Goal: Task Accomplishment & Management: Use online tool/utility

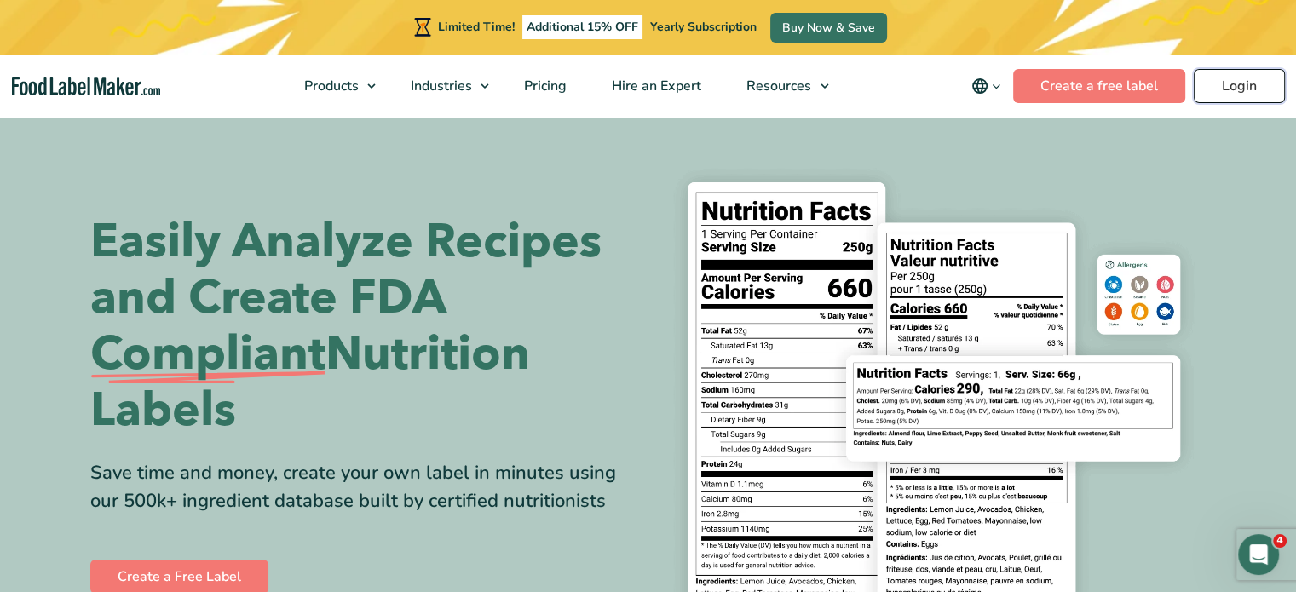
click at [1221, 84] on link "Login" at bounding box center [1239, 86] width 91 height 34
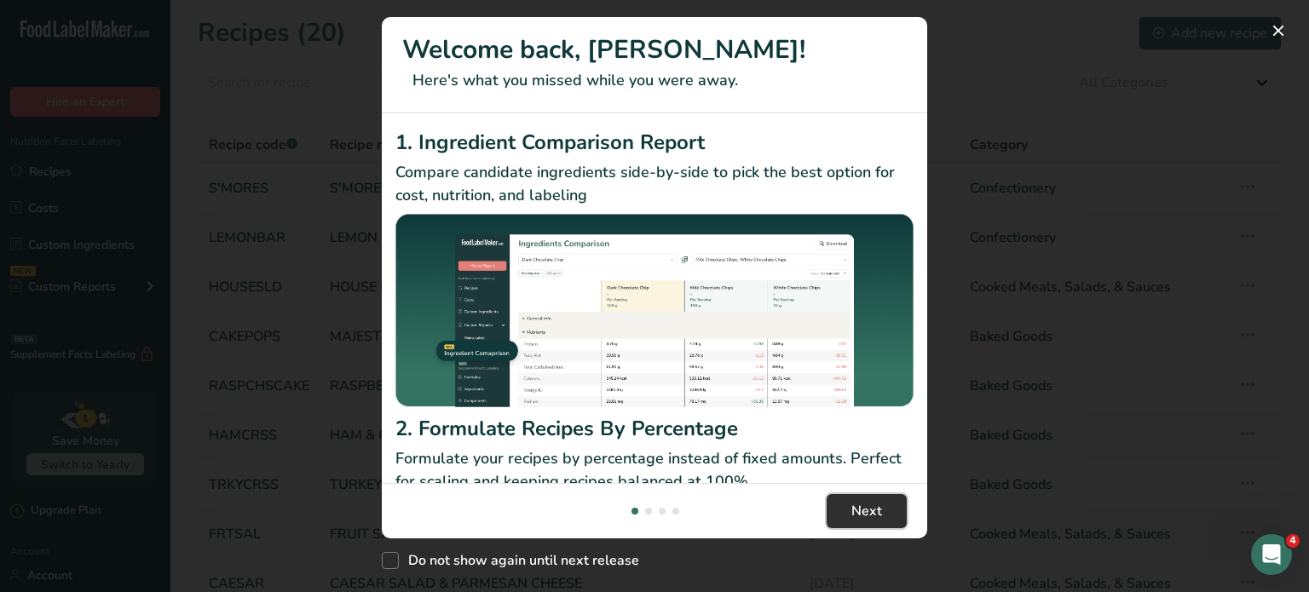
click at [861, 510] on span "Next" at bounding box center [866, 511] width 31 height 20
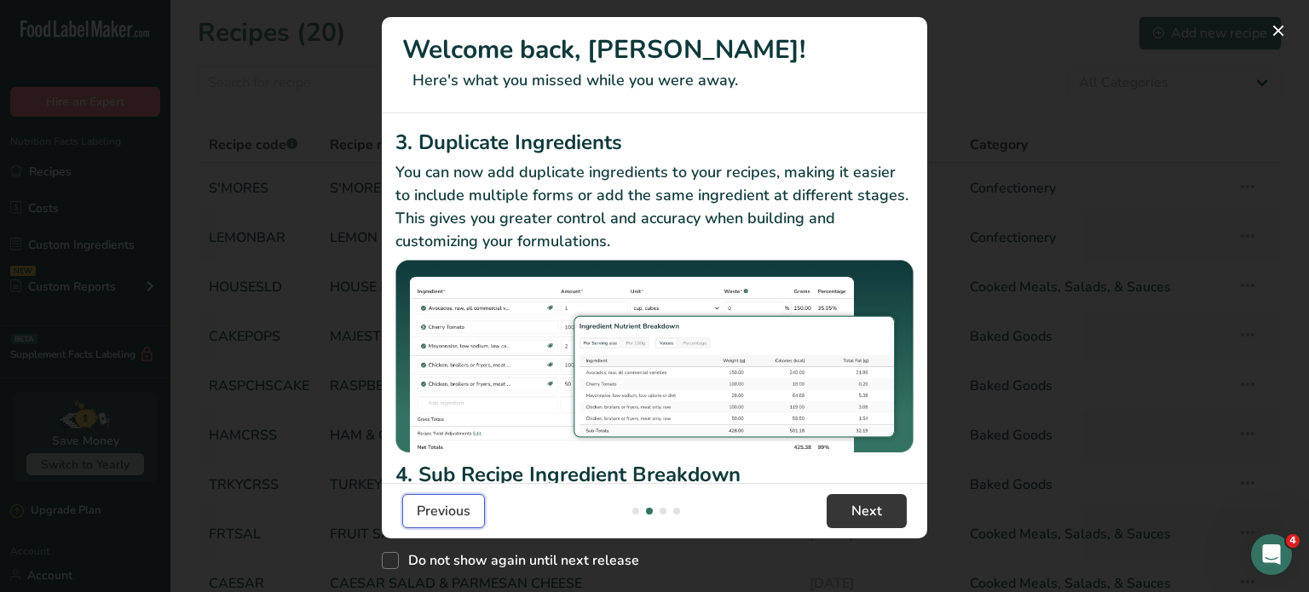
click at [435, 516] on span "Previous" at bounding box center [444, 511] width 54 height 20
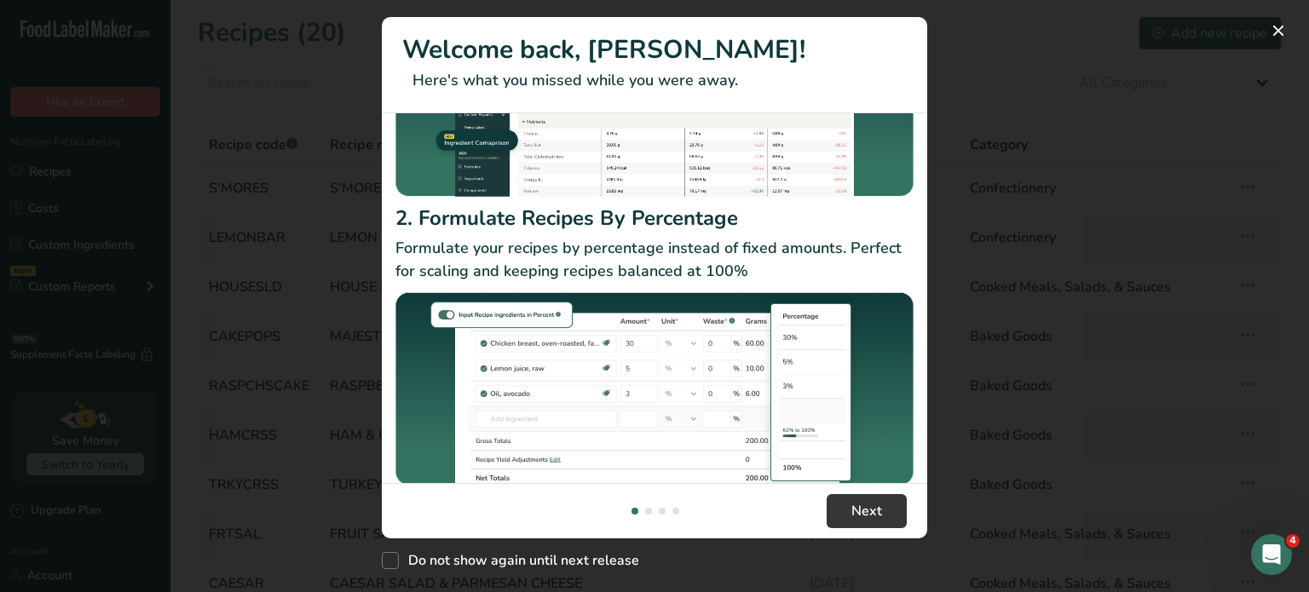
scroll to position [232, 0]
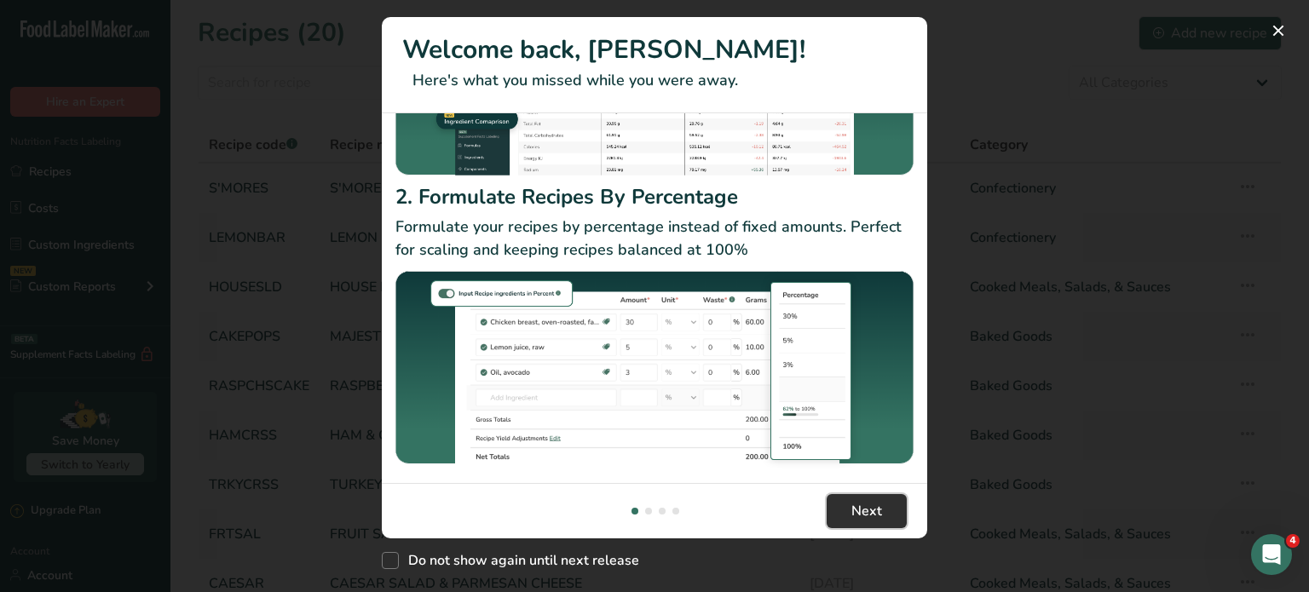
click at [876, 513] on span "Next" at bounding box center [866, 511] width 31 height 20
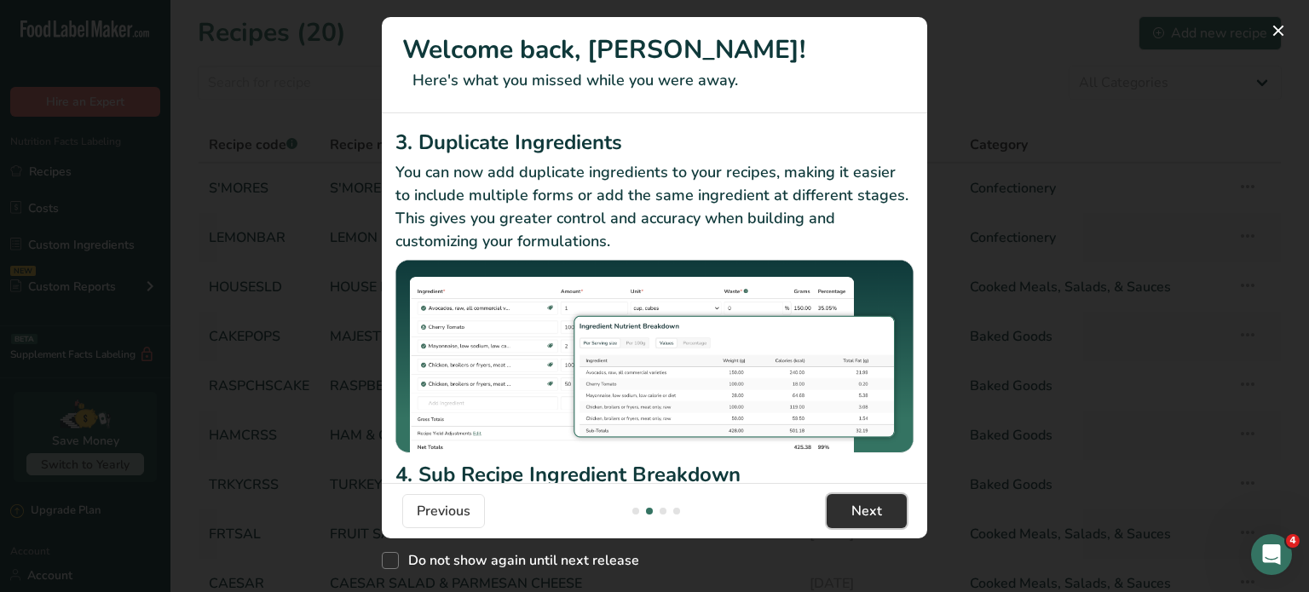
click at [866, 504] on span "Next" at bounding box center [866, 511] width 31 height 20
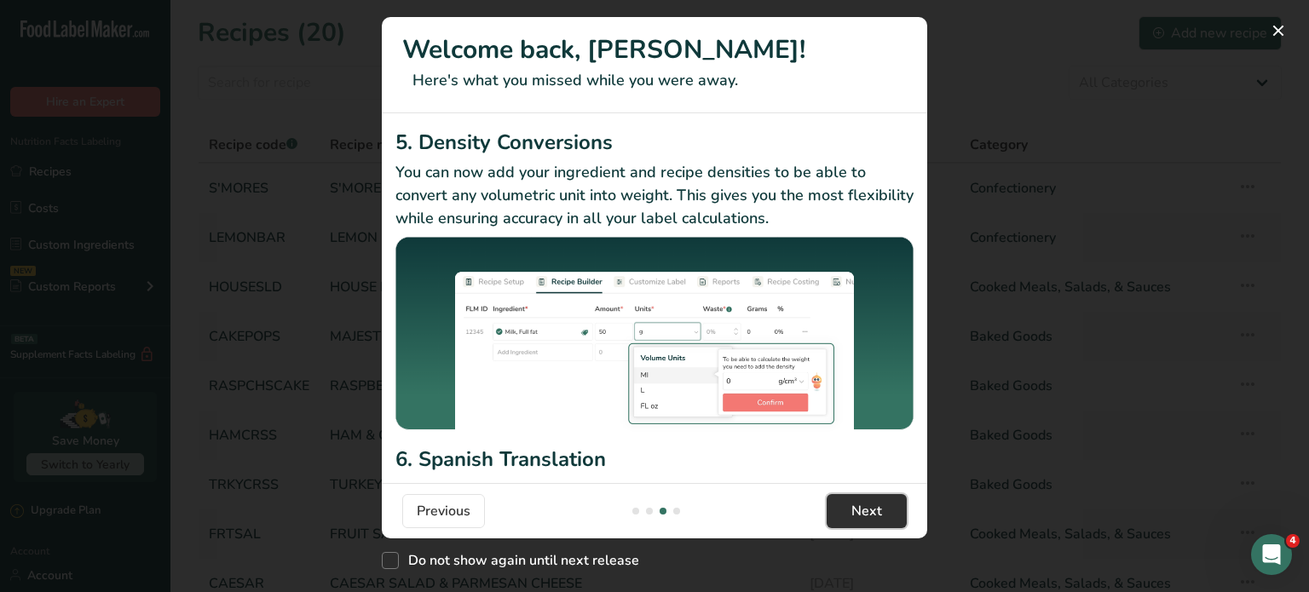
click at [868, 515] on span "Next" at bounding box center [866, 511] width 31 height 20
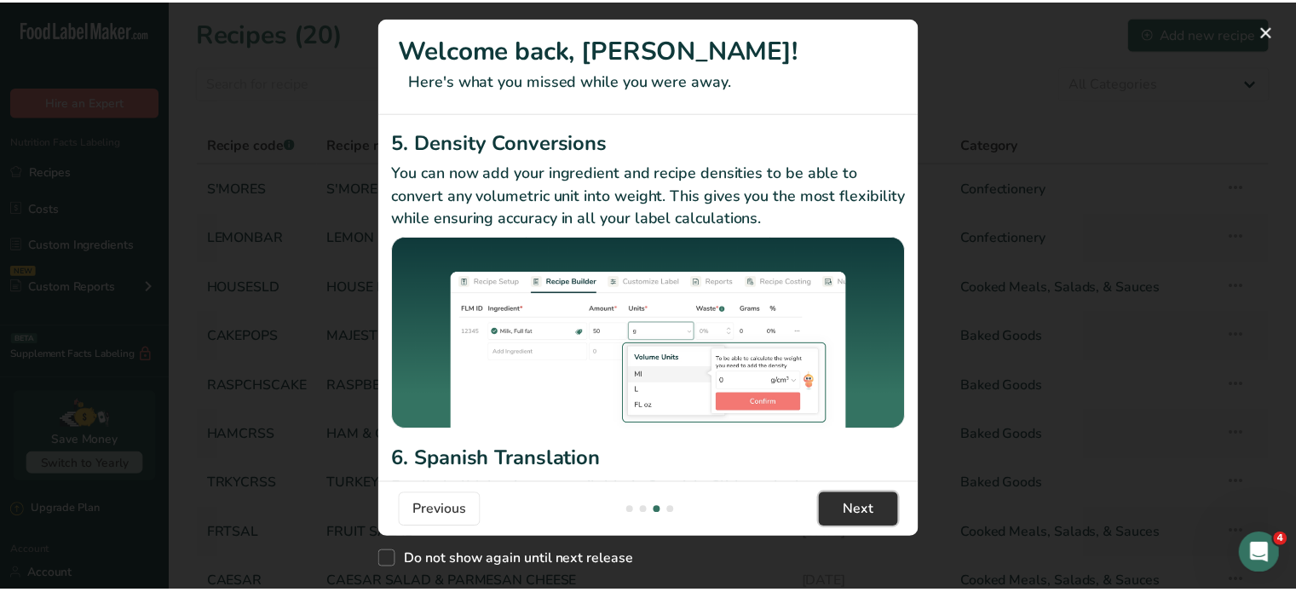
scroll to position [0, 1636]
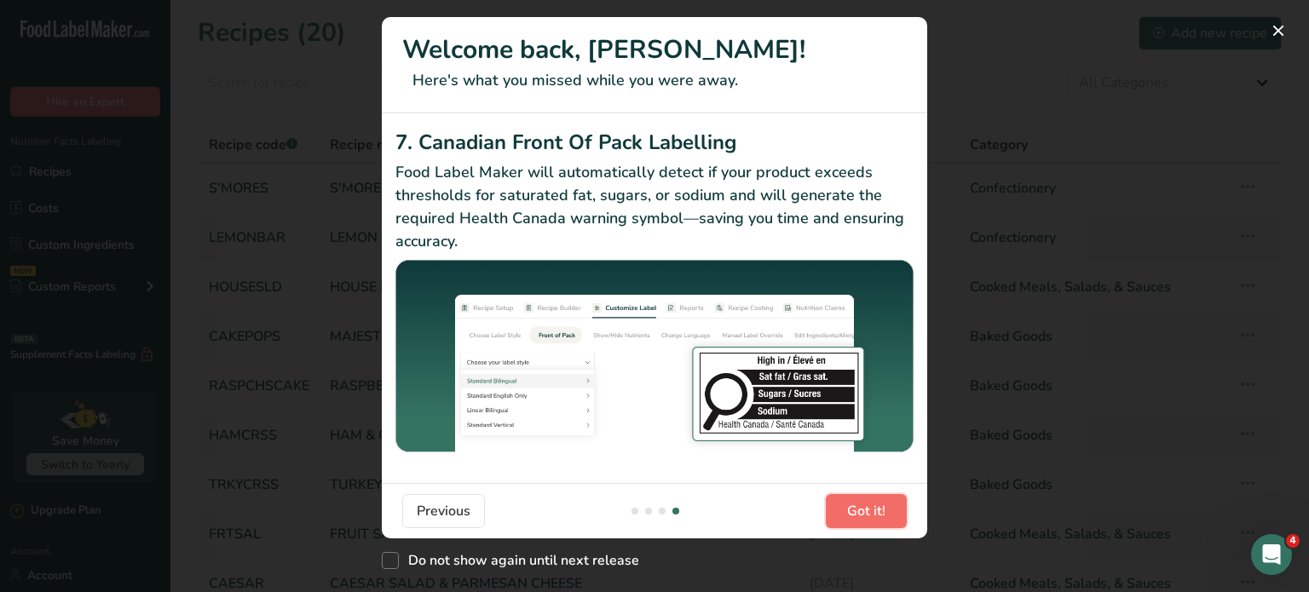
click at [875, 509] on span "Got it!" at bounding box center [866, 511] width 38 height 20
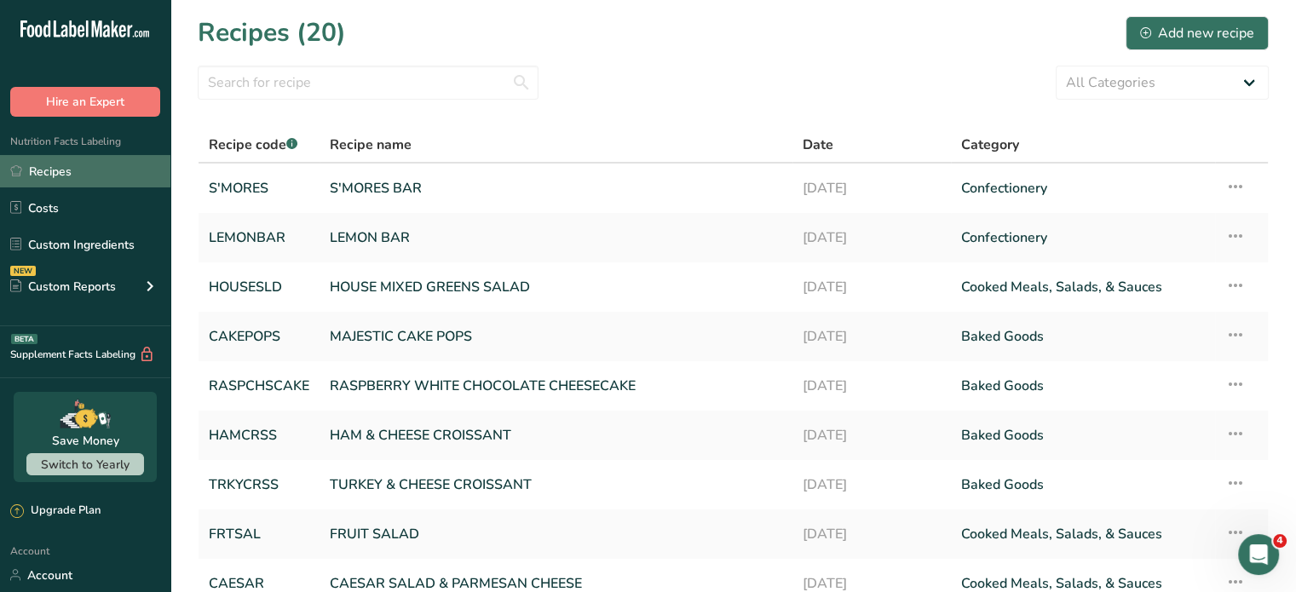
click at [65, 170] on link "Recipes" at bounding box center [85, 171] width 170 height 32
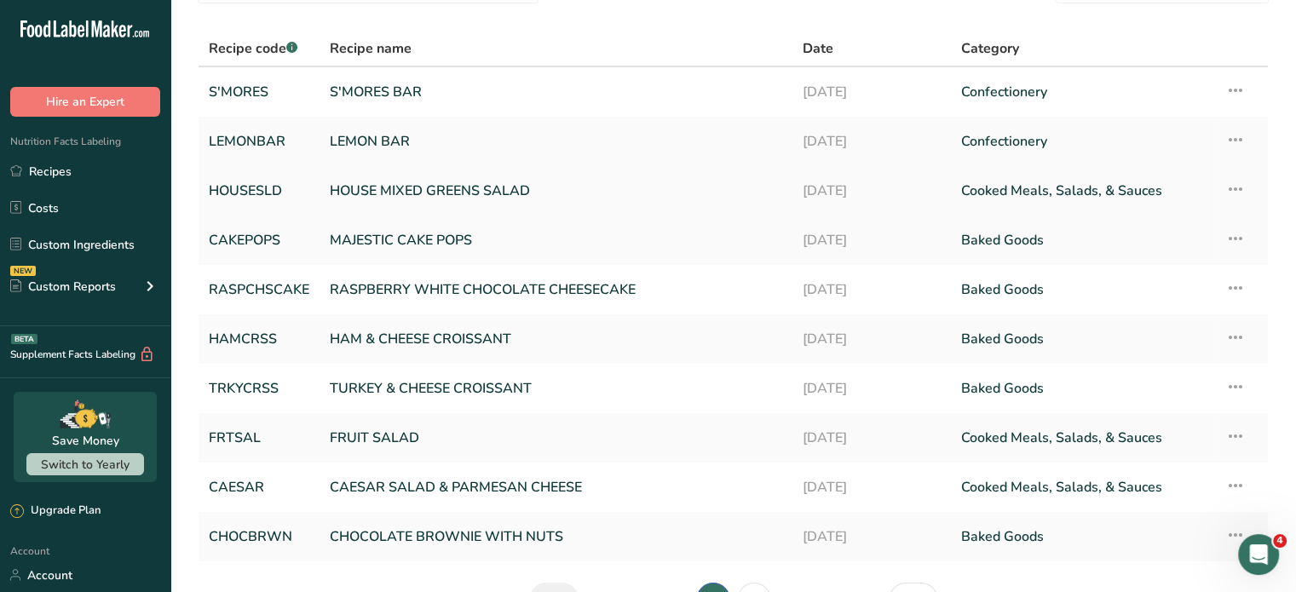
scroll to position [170, 0]
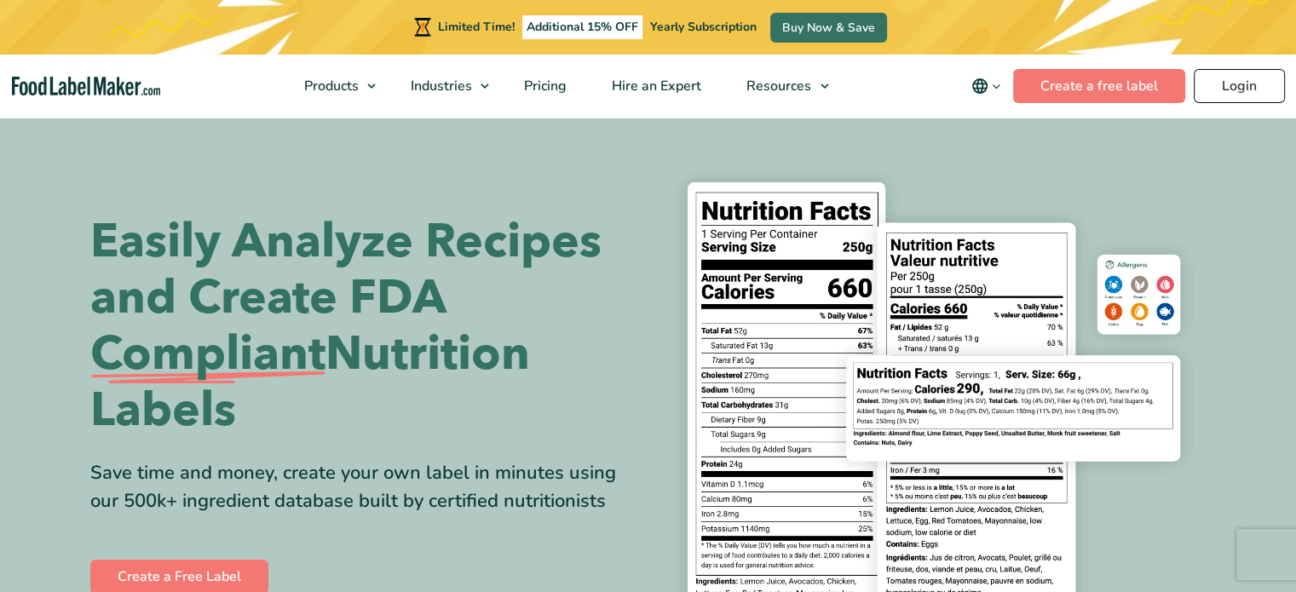
click at [1252, 30] on div "Limited Time! Additional 15% OFF Yearly Subscription Buy Now & Save" at bounding box center [648, 27] width 1296 height 55
click at [1259, 80] on link "Login" at bounding box center [1239, 86] width 91 height 34
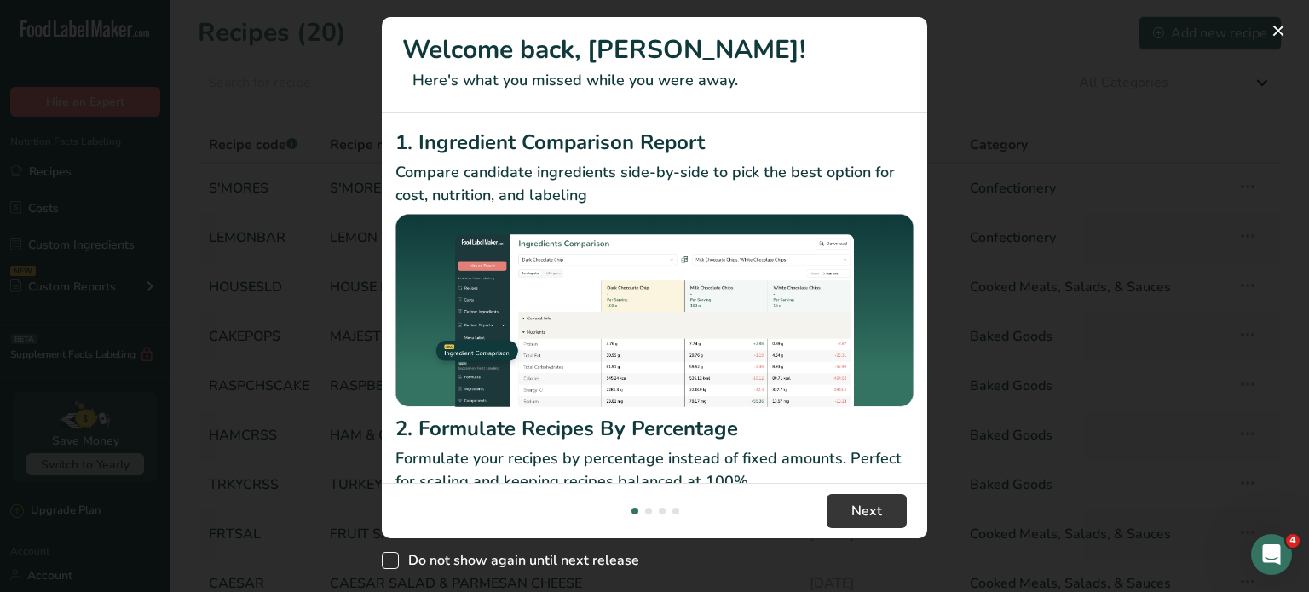
click at [389, 562] on span "New Features" at bounding box center [390, 560] width 17 height 17
click at [389, 562] on input "Do not show again until next release" at bounding box center [387, 561] width 11 height 11
checkbox input "true"
click at [1283, 22] on button "New Features" at bounding box center [1278, 30] width 27 height 27
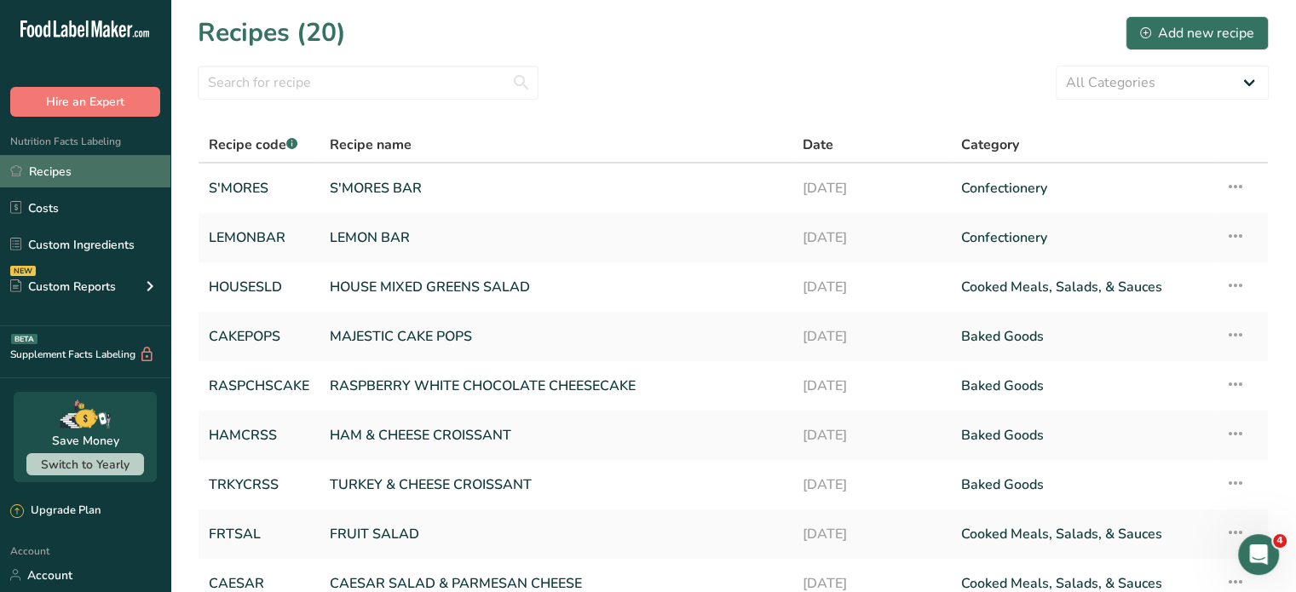
click at [71, 164] on link "Recipes" at bounding box center [85, 171] width 170 height 32
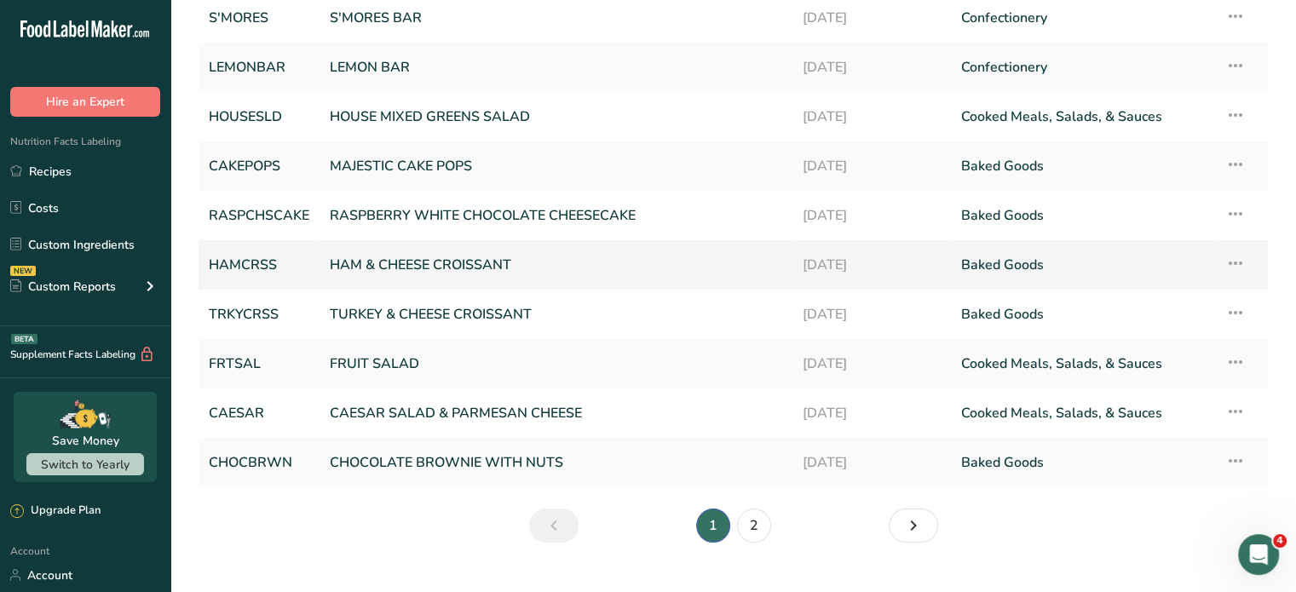
scroll to position [201, 0]
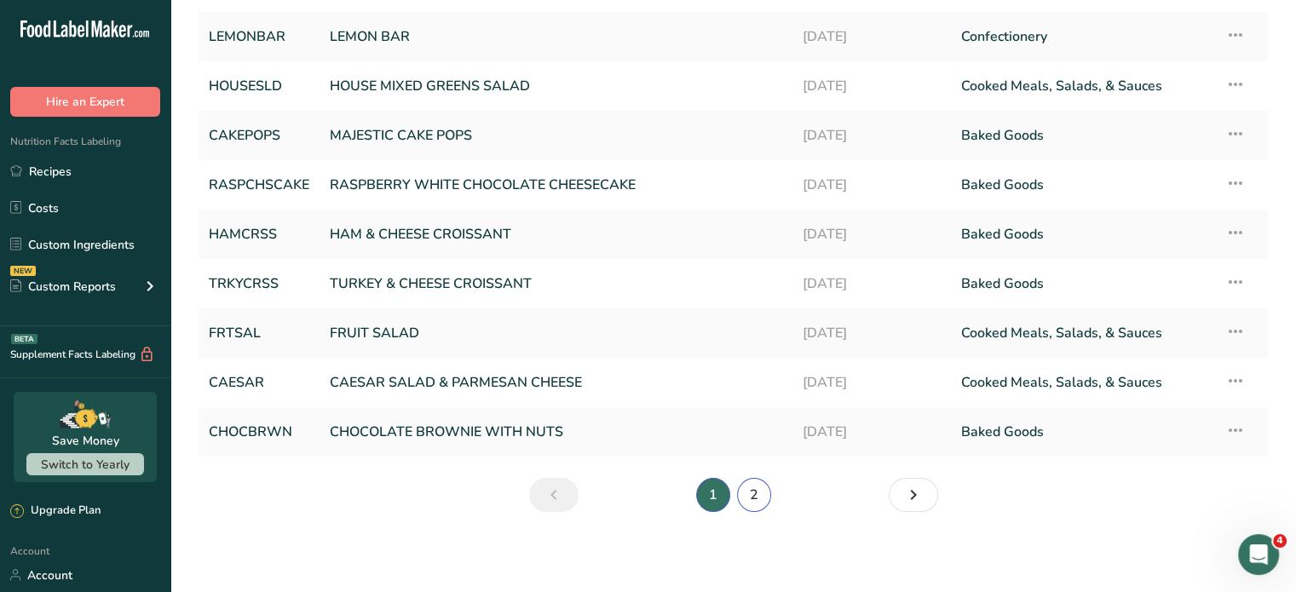
click at [760, 500] on link "2" at bounding box center [754, 495] width 34 height 34
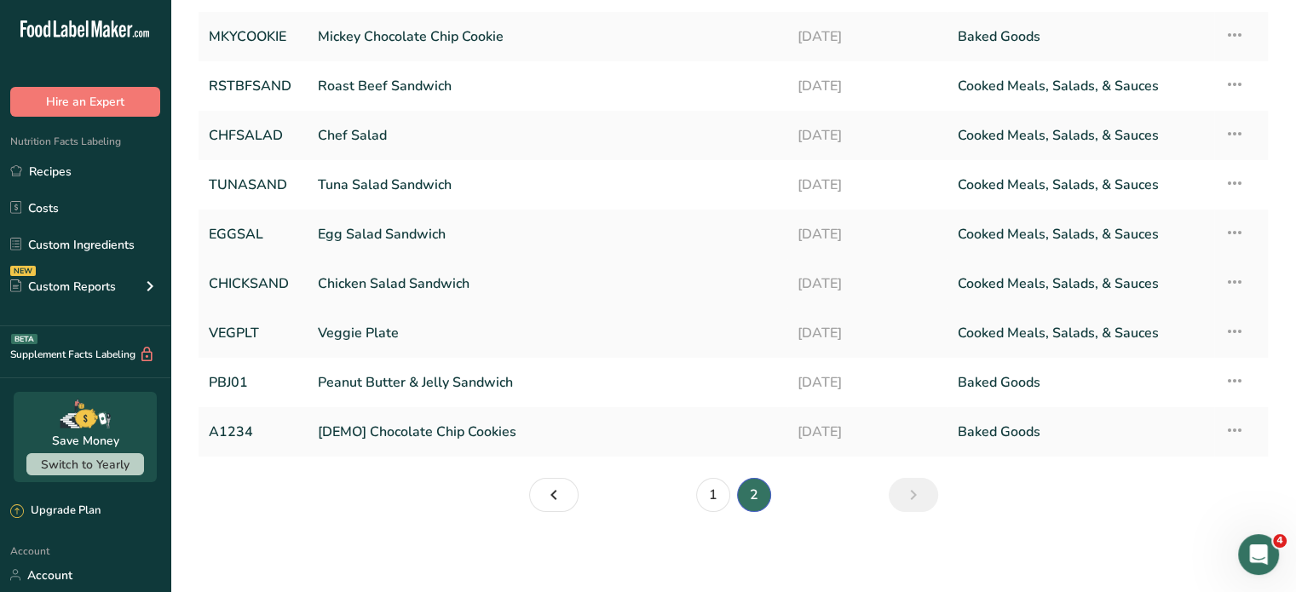
click at [370, 280] on link "Chicken Salad Sandwich" at bounding box center [547, 284] width 459 height 36
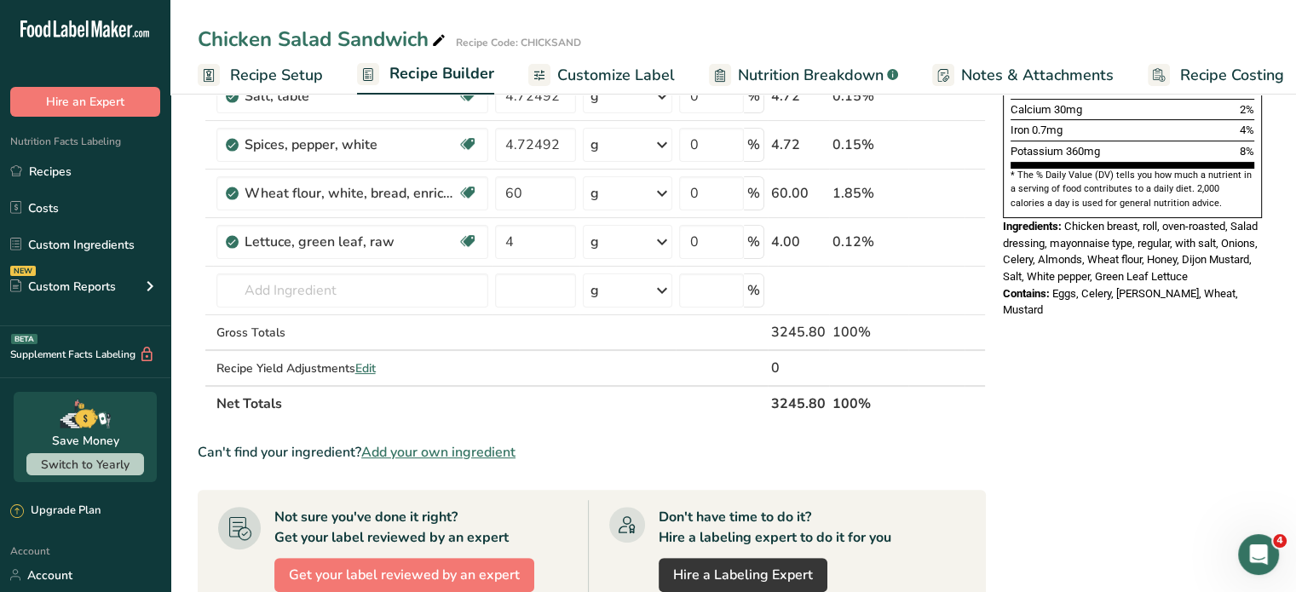
scroll to position [85, 0]
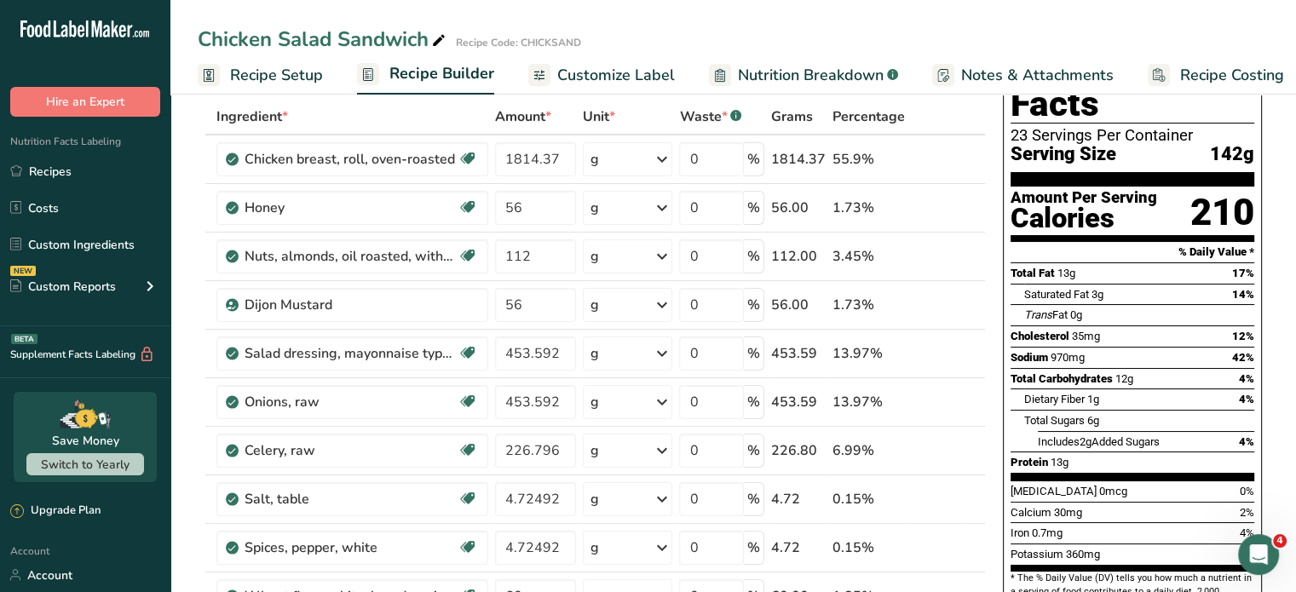
click at [314, 76] on span "Recipe Setup" at bounding box center [276, 75] width 93 height 23
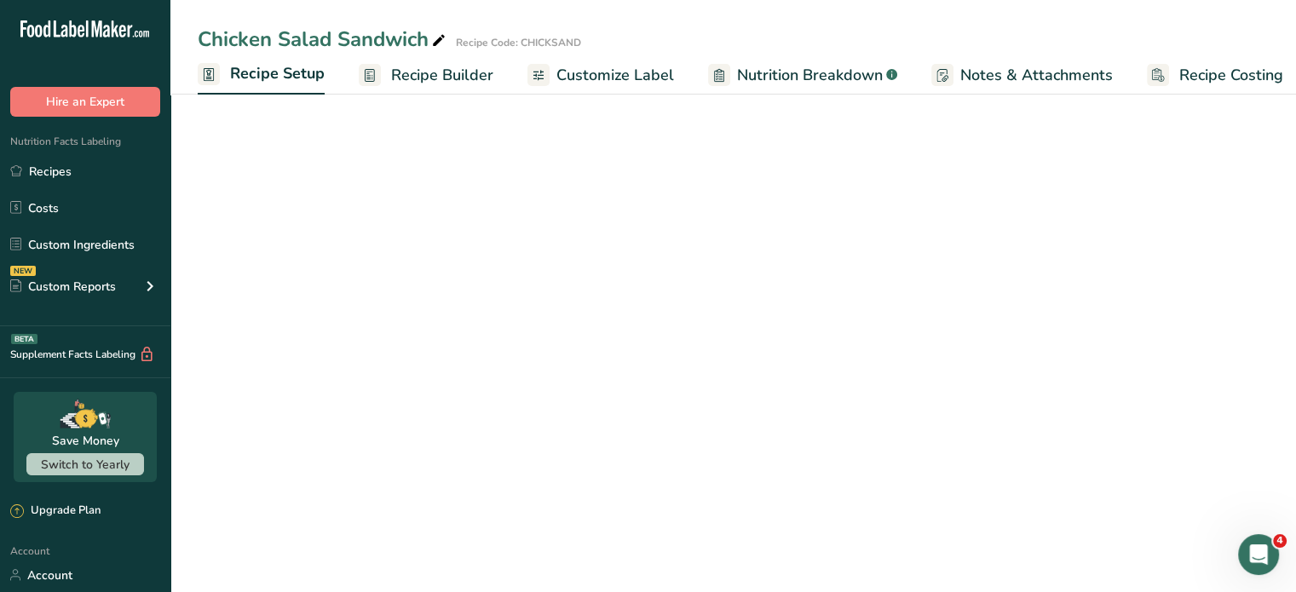
scroll to position [0, 6]
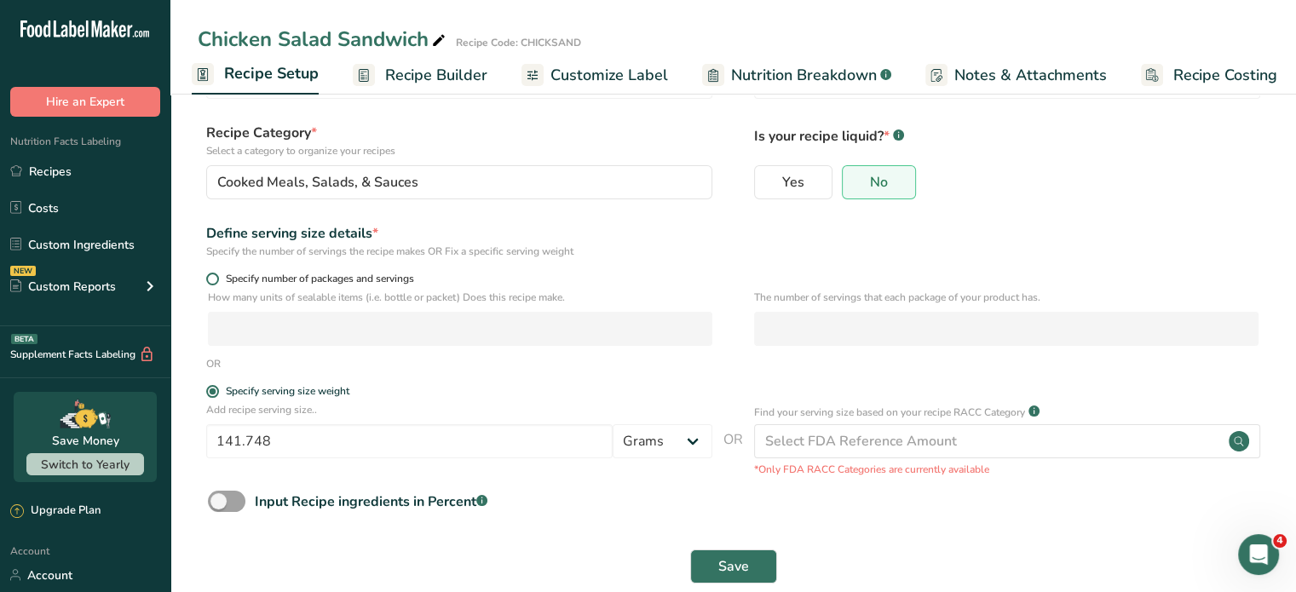
click at [216, 282] on span at bounding box center [212, 279] width 13 height 13
click at [216, 282] on input "Specify number of packages and servings" at bounding box center [211, 279] width 11 height 11
radio input "true"
radio input "false"
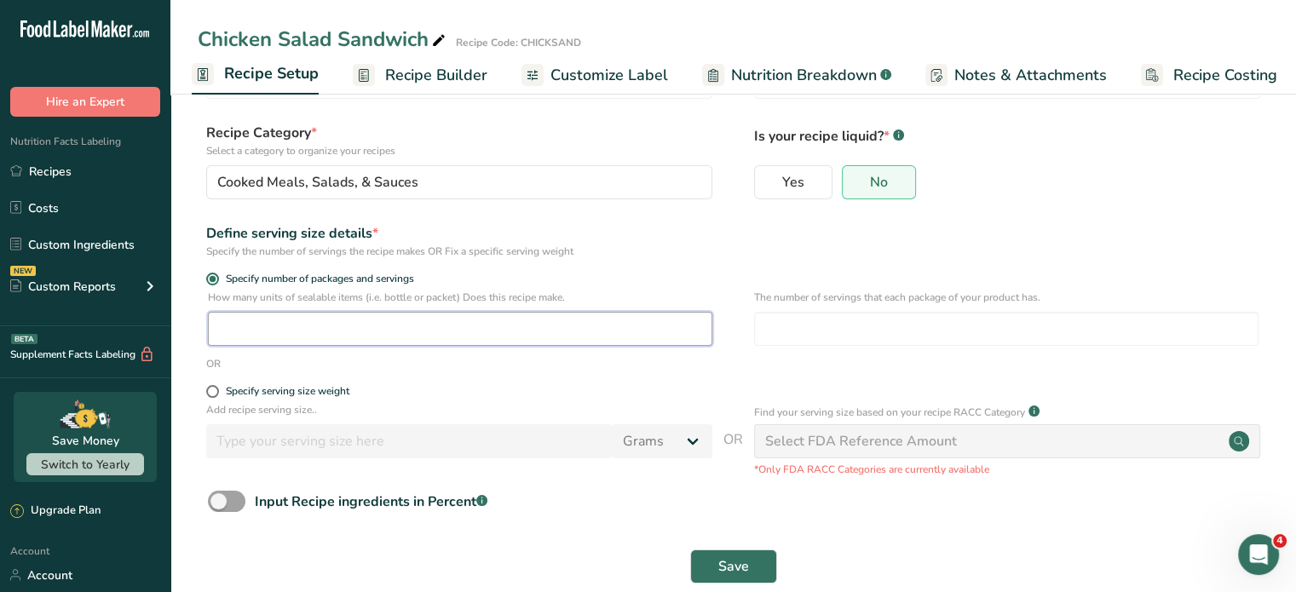
click at [303, 325] on input "number" at bounding box center [460, 329] width 505 height 34
type input "1"
click at [741, 567] on span "Save" at bounding box center [733, 567] width 31 height 20
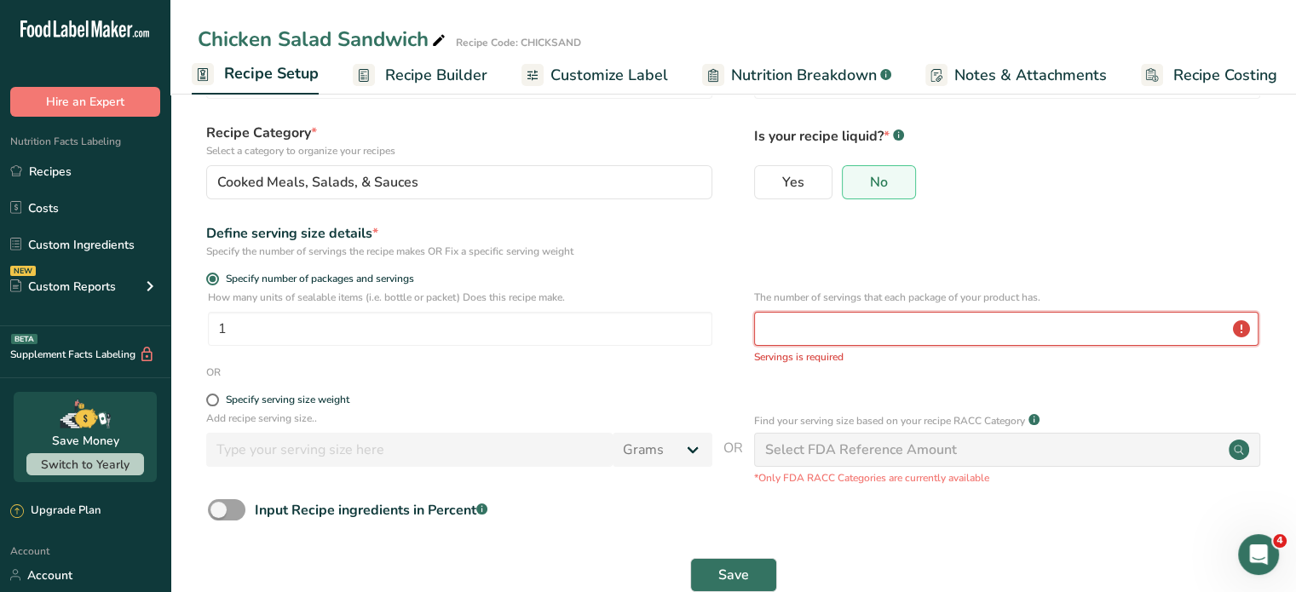
click at [876, 323] on input "number" at bounding box center [1006, 329] width 505 height 34
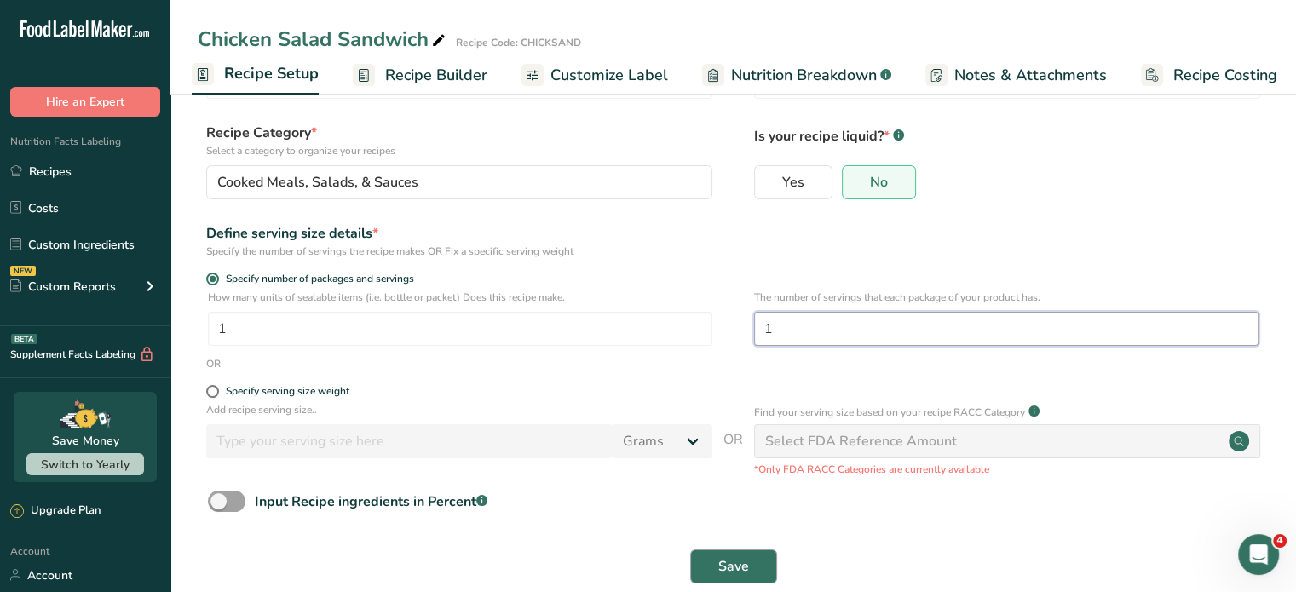
type input "1"
click at [742, 565] on span "Save" at bounding box center [733, 567] width 31 height 20
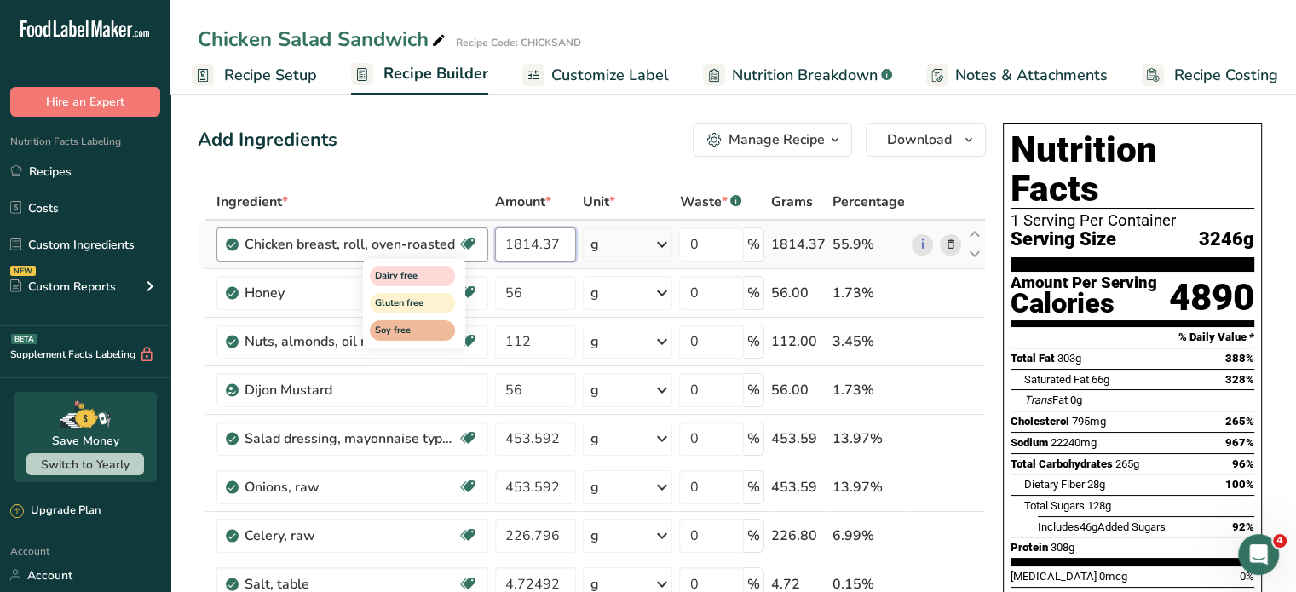
drag, startPoint x: 557, startPoint y: 249, endPoint x: 457, endPoint y: 236, distance: 101.4
click at [457, 236] on tr "Chicken breast, roll, oven-roasted Dairy free Gluten free Soy free 1814.37 g Po…" at bounding box center [592, 245] width 787 height 49
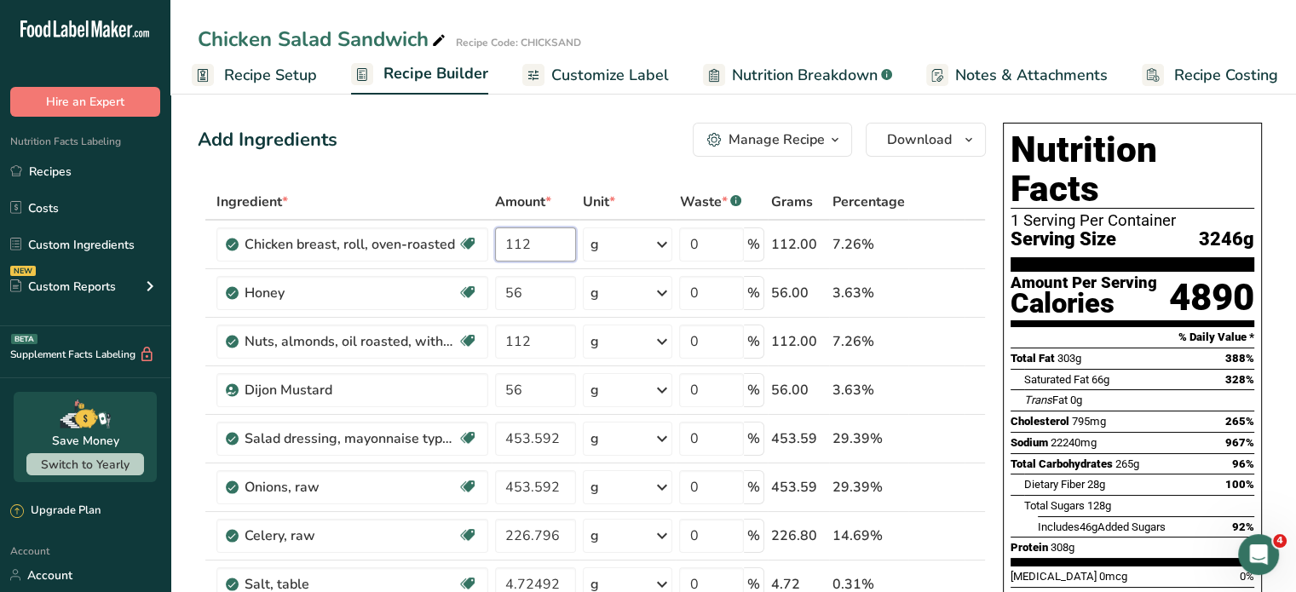
type input "112"
click at [655, 141] on div "Add Ingredients Manage Recipe Delete Recipe Duplicate Recipe Scale Recipe Save …" at bounding box center [592, 140] width 788 height 34
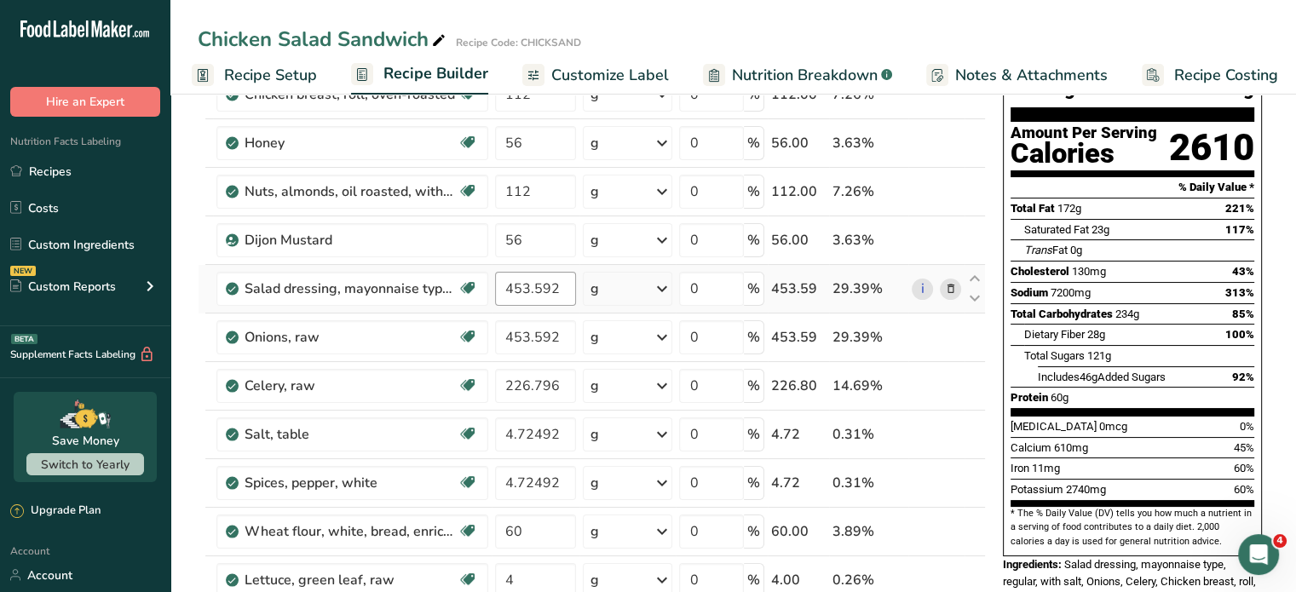
scroll to position [170, 0]
